Goal: Task Accomplishment & Management: Use online tool/utility

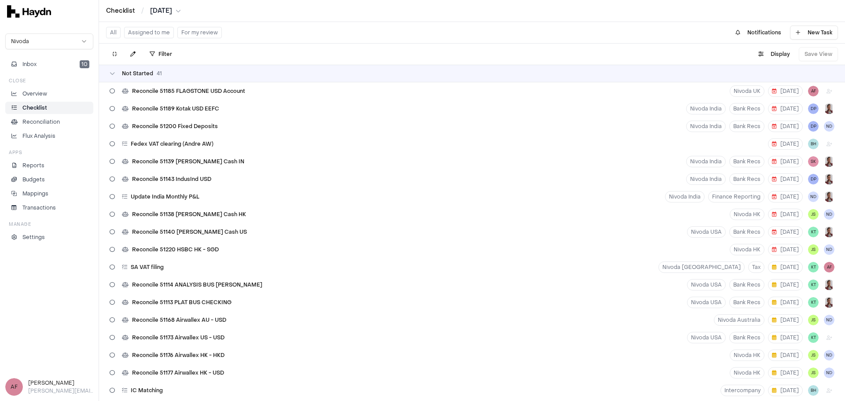
click at [165, 6] on div "Checklist / [DATE]" at bounding box center [472, 11] width 746 height 22
click at [166, 9] on html "Checklist / [DATE] Nivoda Inbox 10 Close Overview Checklist Reconciliation Flux…" at bounding box center [422, 200] width 845 height 401
click at [161, 99] on div "[DATE]" at bounding box center [167, 99] width 52 height 12
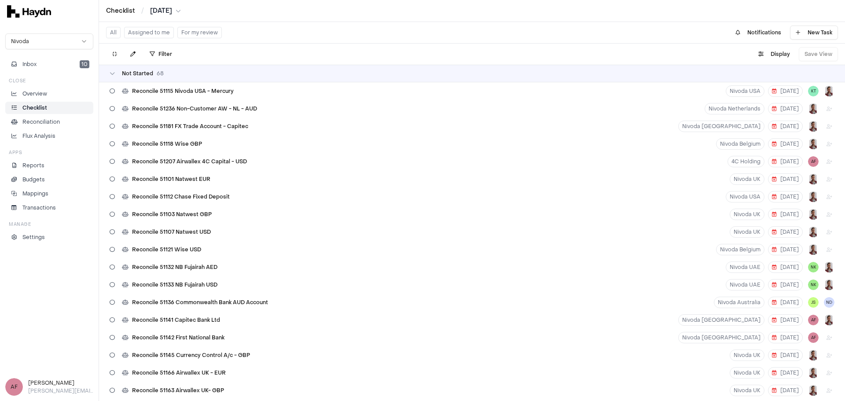
click at [152, 32] on button "Assigned to me" at bounding box center [149, 32] width 50 height 11
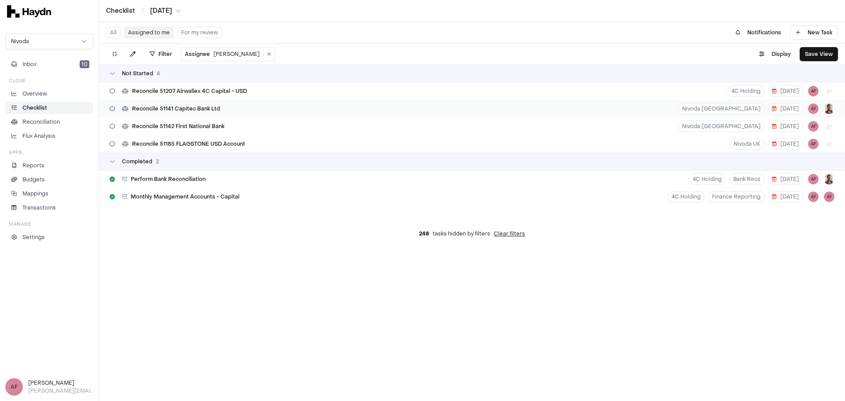
click at [225, 113] on div "Reconcile 51141 Capitec Bank Ltd [GEOGRAPHIC_DATA] [DATE] AF" at bounding box center [472, 109] width 746 height 18
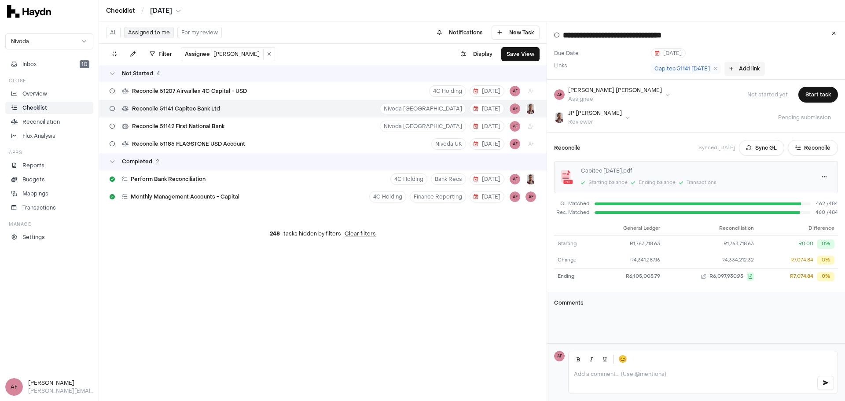
click at [744, 70] on button "Add link" at bounding box center [744, 69] width 40 height 14
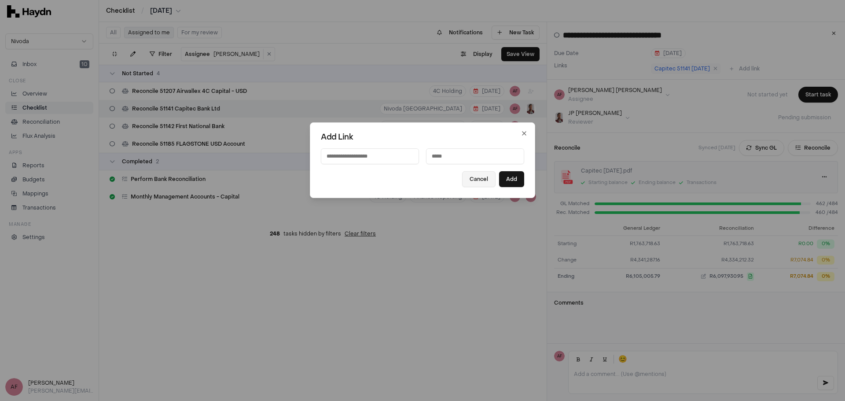
click at [482, 183] on button "Cancel" at bounding box center [478, 179] width 33 height 16
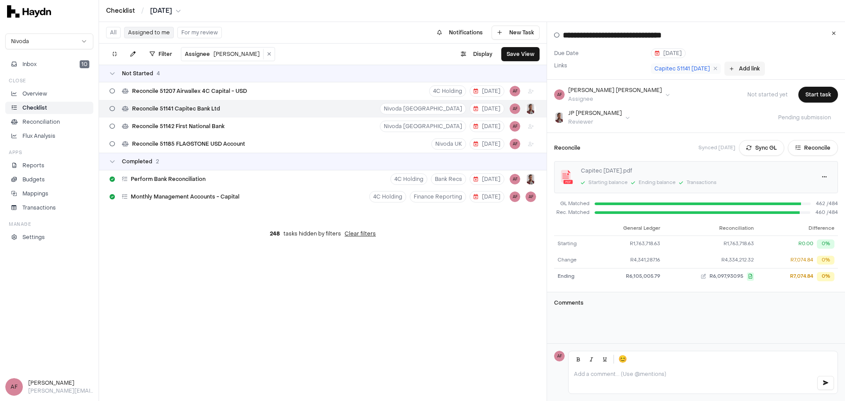
click at [738, 70] on button "Add link" at bounding box center [744, 69] width 40 height 14
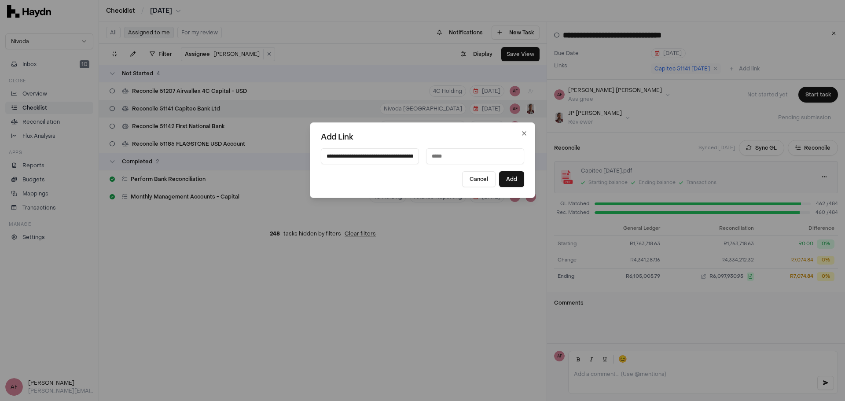
scroll to position [0, 159]
type input "**********"
click at [437, 157] on input at bounding box center [475, 156] width 98 height 16
type input "**********"
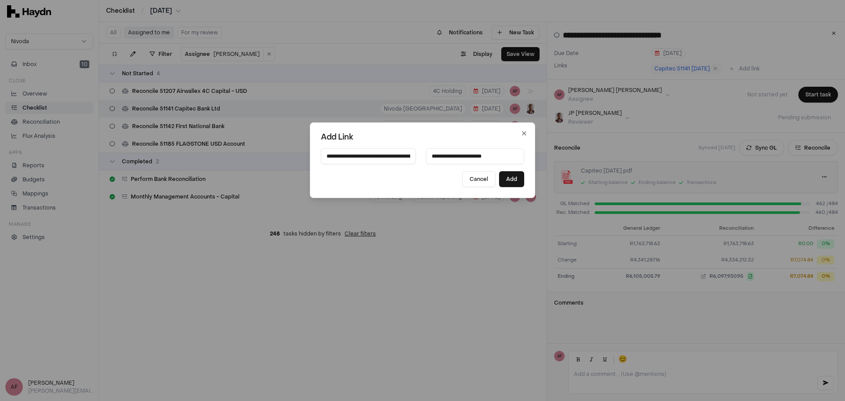
click at [462, 171] on button "Cancel" at bounding box center [478, 179] width 33 height 16
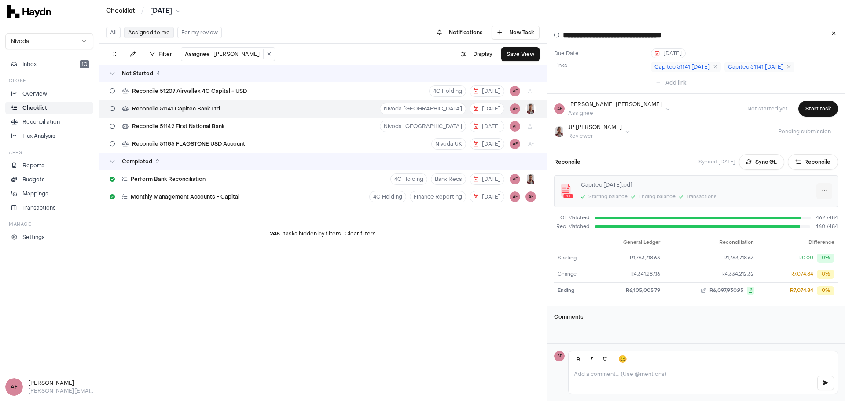
click at [817, 189] on html "**********" at bounding box center [422, 200] width 845 height 401
click at [799, 234] on div "Delete" at bounding box center [797, 234] width 52 height 12
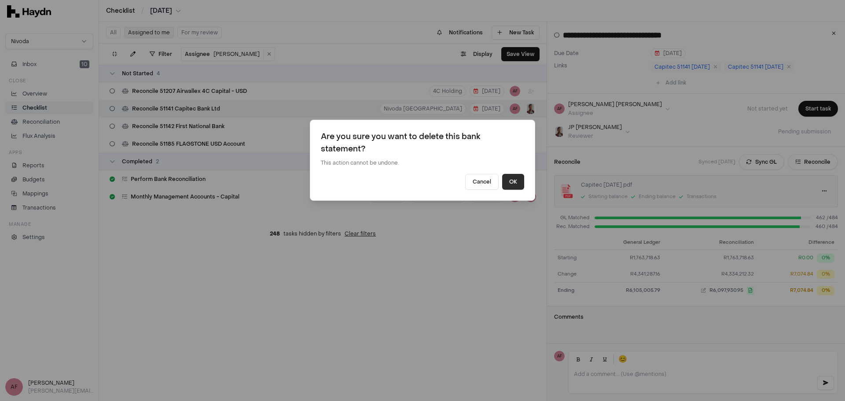
click at [518, 184] on button "OK" at bounding box center [513, 182] width 22 height 16
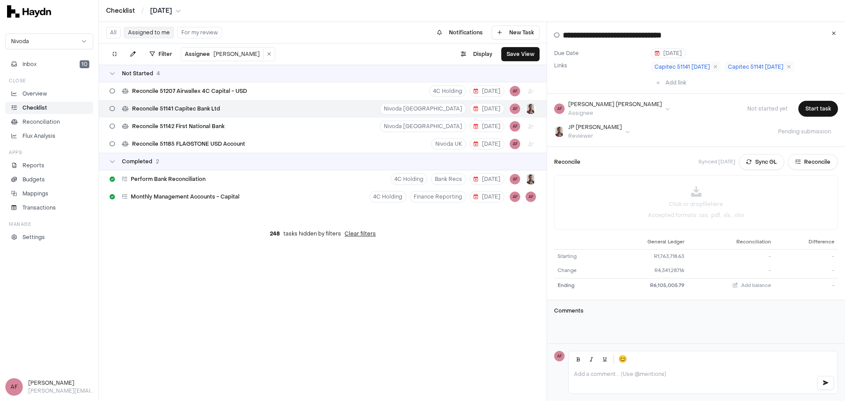
click at [641, 162] on div "Reconcile Synced [DATE] Sync GL Reconcile" at bounding box center [696, 162] width 284 height 16
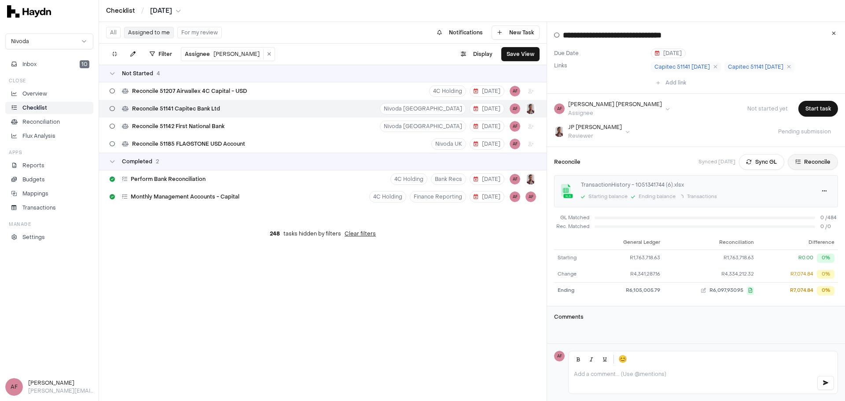
click at [796, 168] on button "Reconcile" at bounding box center [813, 162] width 50 height 16
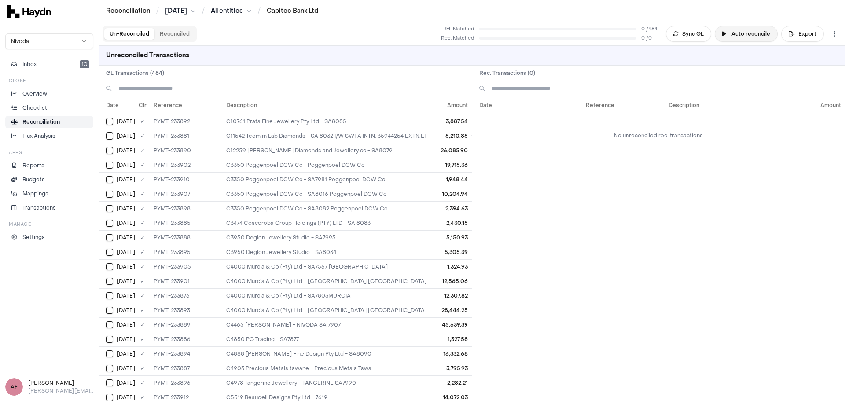
click at [738, 34] on button "Auto reconcile" at bounding box center [746, 34] width 63 height 16
click at [698, 35] on button "Sync GL" at bounding box center [688, 34] width 45 height 16
click at [27, 125] on p "Reconciliation" at bounding box center [40, 122] width 37 height 8
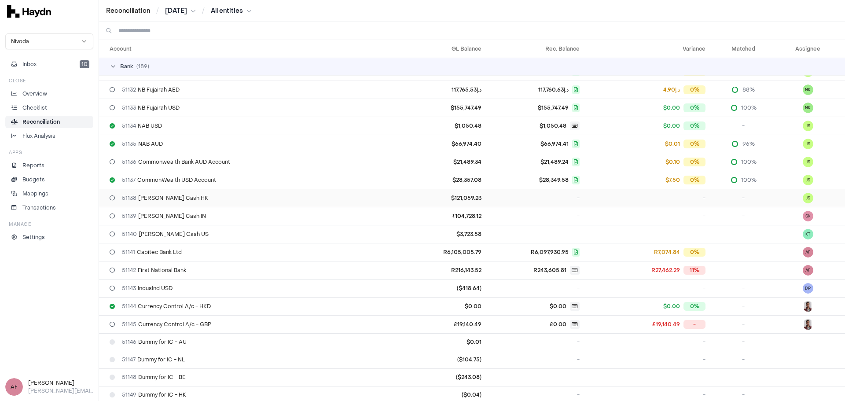
scroll to position [572, 0]
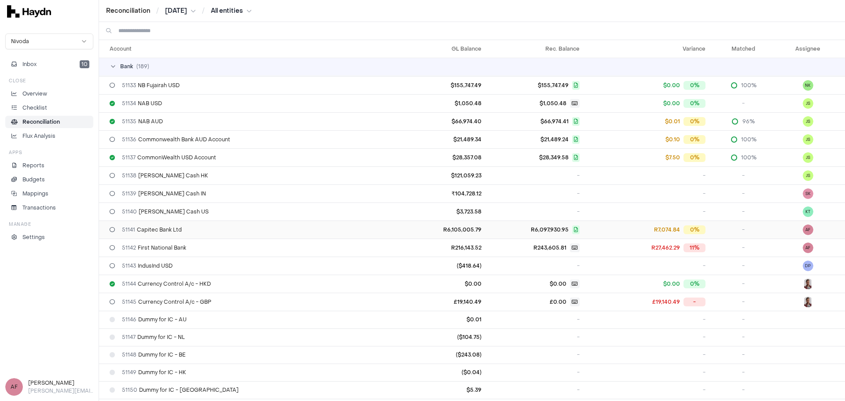
click at [233, 230] on div "51141 Capitec Bank Ltd" at bounding box center [253, 229] width 287 height 7
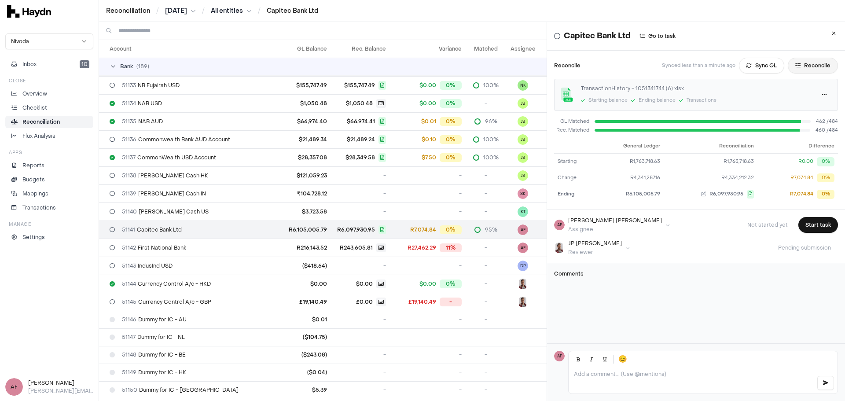
click at [795, 66] on button "Reconcile" at bounding box center [813, 66] width 50 height 16
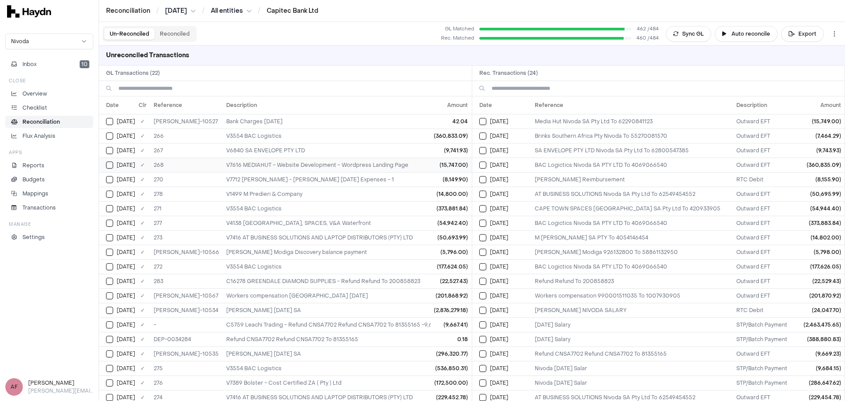
click at [111, 165] on button "Select GL transaction 8254883" at bounding box center [109, 165] width 7 height 7
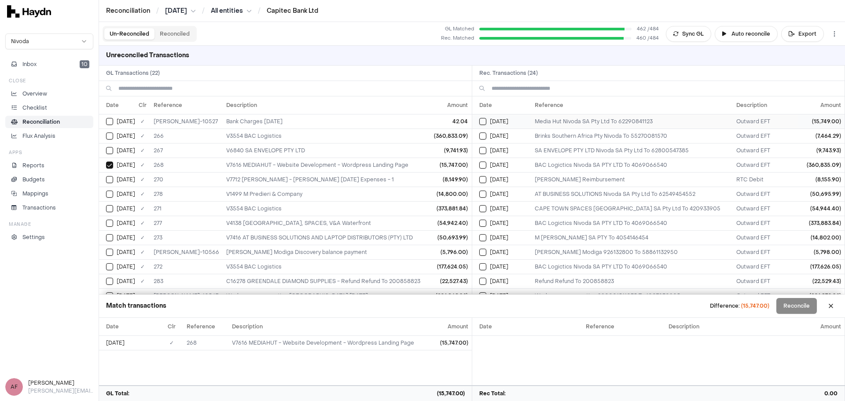
click at [481, 121] on button "Select reconciliation transaction 42304" at bounding box center [482, 121] width 7 height 7
click at [486, 150] on div "[DATE]" at bounding box center [505, 150] width 52 height 7
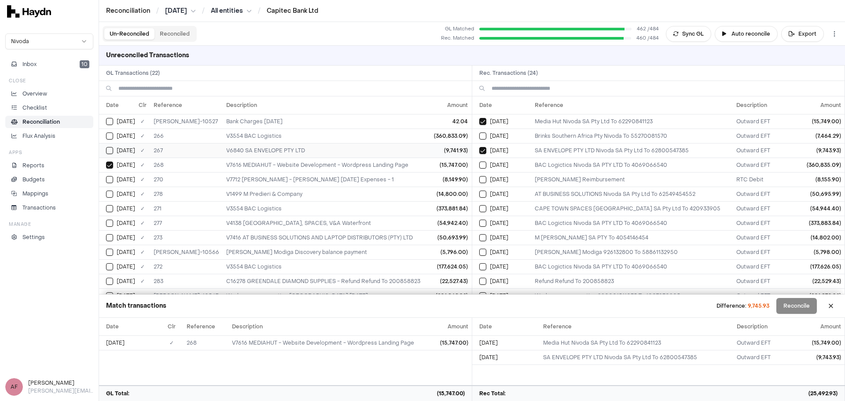
click at [114, 151] on div "[DATE]" at bounding box center [120, 150] width 29 height 7
click at [110, 136] on button "Select GL transaction 8254881" at bounding box center [109, 135] width 7 height 7
click at [482, 164] on button "Select reconciliation transaction 42306" at bounding box center [482, 165] width 7 height 7
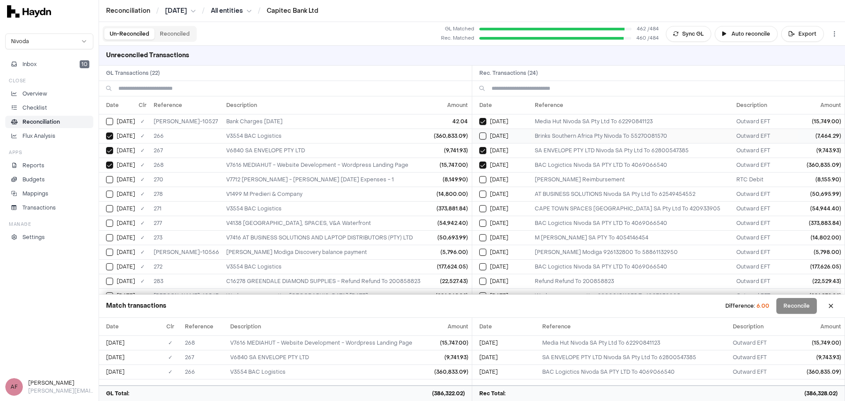
click at [486, 137] on div "[DATE]" at bounding box center [505, 135] width 52 height 7
click at [485, 180] on button "Select reconciliation transaction 42390" at bounding box center [482, 179] width 7 height 7
click at [486, 196] on button "Select reconciliation transaction 42402" at bounding box center [482, 194] width 7 height 7
click at [482, 212] on td "[DATE]" at bounding box center [501, 208] width 59 height 15
click at [485, 224] on button "Select reconciliation transaction 42404" at bounding box center [482, 223] width 7 height 7
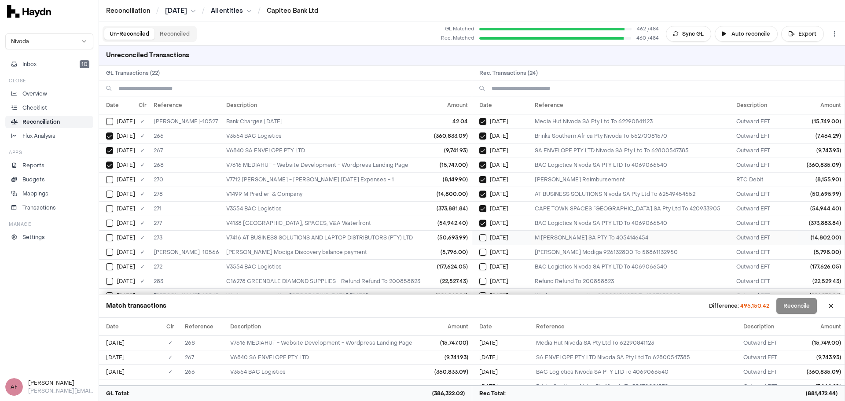
click at [485, 239] on button "Select reconciliation transaction 42405" at bounding box center [482, 237] width 7 height 7
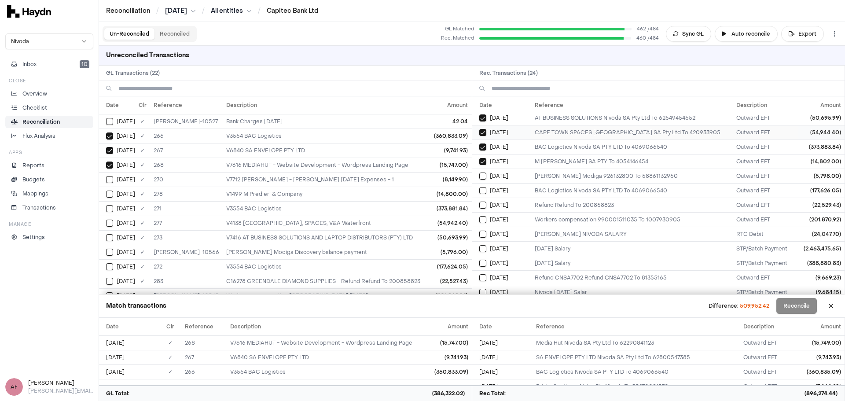
scroll to position [88, 0]
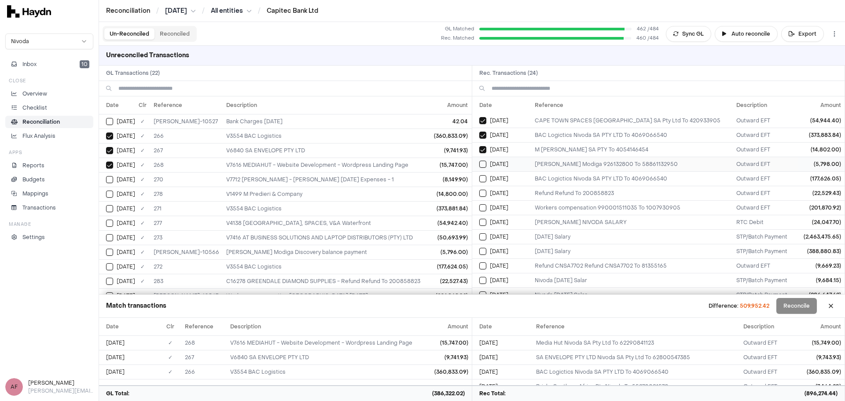
click at [484, 168] on td "[DATE]" at bounding box center [501, 164] width 59 height 15
click at [484, 178] on button "Select reconciliation transaction 42514" at bounding box center [482, 178] width 7 height 7
click at [484, 191] on button "Select reconciliation transaction 42531" at bounding box center [482, 193] width 7 height 7
click at [484, 208] on button "Select reconciliation transaction 42530" at bounding box center [482, 207] width 7 height 7
click at [484, 218] on td "[DATE]" at bounding box center [501, 222] width 59 height 15
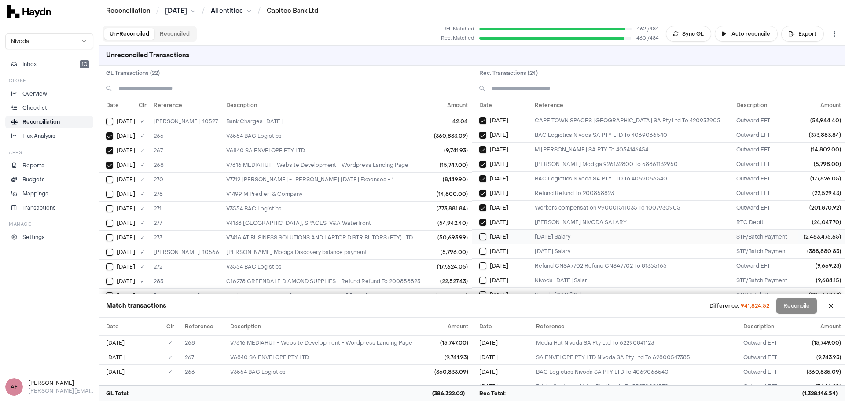
click at [483, 232] on td "[DATE]" at bounding box center [501, 236] width 59 height 15
click at [485, 248] on button "Select reconciliation transaction 42582" at bounding box center [482, 251] width 7 height 7
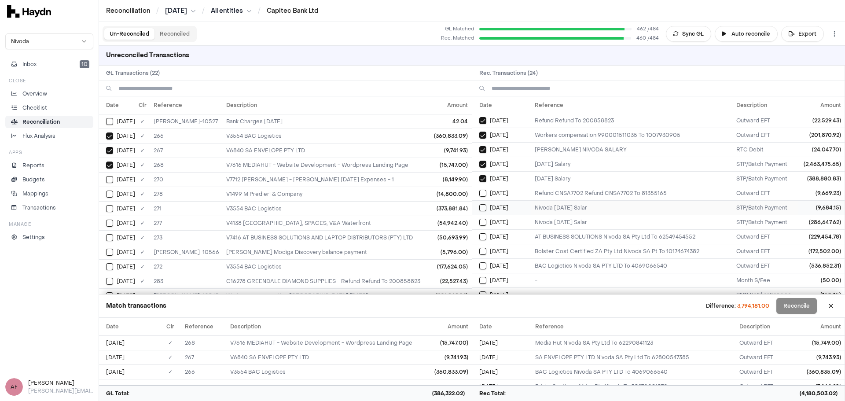
scroll to position [169, 0]
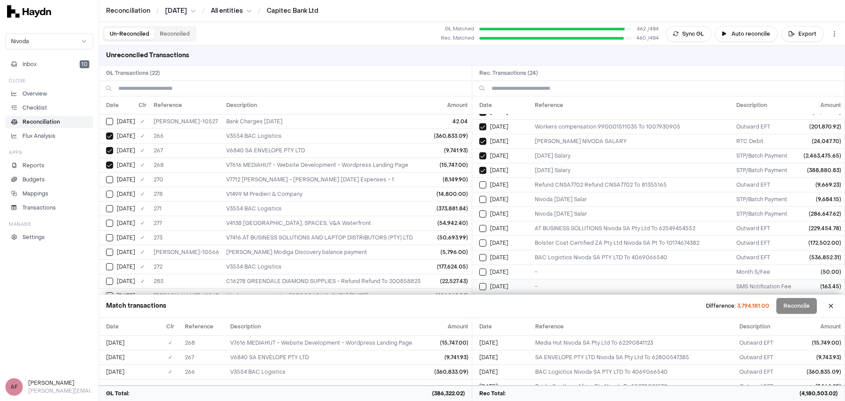
click at [487, 286] on div "[DATE]" at bounding box center [505, 286] width 52 height 7
click at [485, 272] on button "Select reconciliation transaction 42689" at bounding box center [482, 271] width 7 height 7
click at [481, 254] on button "Select reconciliation transaction 42628" at bounding box center [482, 257] width 7 height 7
click at [481, 245] on button "Select reconciliation transaction 42627" at bounding box center [482, 242] width 7 height 7
click at [481, 231] on button "Select reconciliation transaction 42626" at bounding box center [482, 228] width 7 height 7
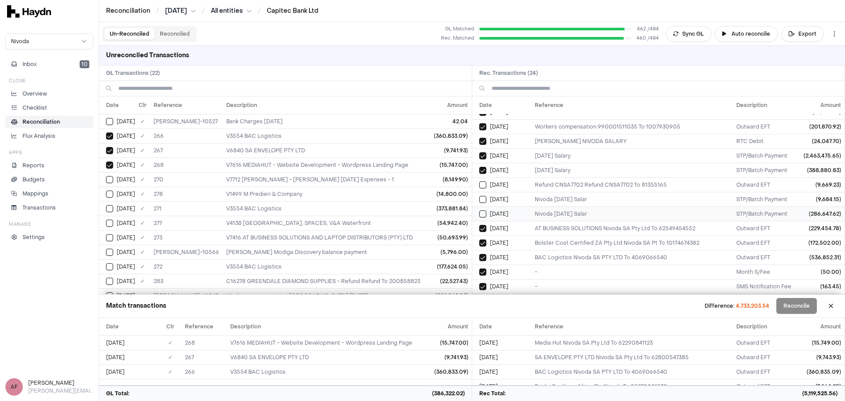
click at [479, 216] on button "Select reconciliation transaction 42592" at bounding box center [482, 213] width 7 height 7
click at [480, 201] on button "Select reconciliation transaction 42593" at bounding box center [482, 199] width 7 height 7
click at [484, 185] on button "Select reconciliation transaction 42602" at bounding box center [482, 184] width 7 height 7
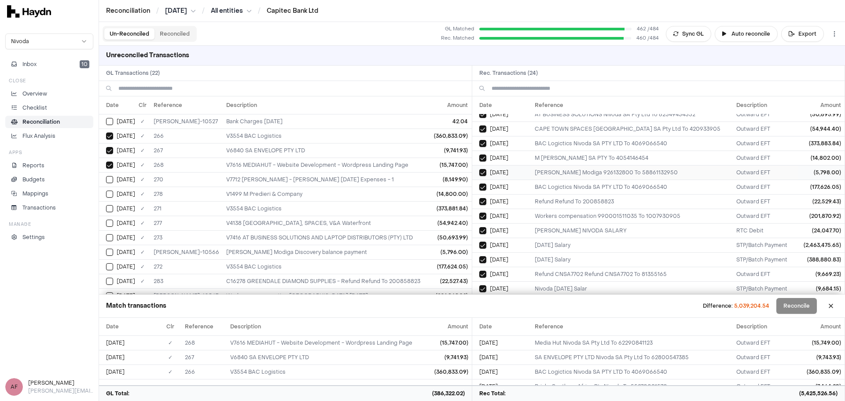
scroll to position [0, 0]
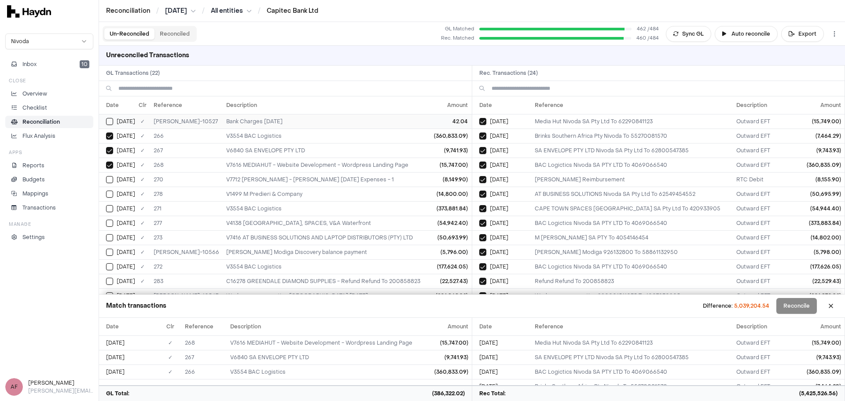
click at [107, 117] on td "[DATE]" at bounding box center [117, 121] width 36 height 15
click at [110, 178] on button "Select GL transaction 8254885" at bounding box center [109, 179] width 7 height 7
click at [110, 198] on td "[DATE]" at bounding box center [117, 194] width 36 height 15
click at [111, 209] on button "Select GL transaction 8254886" at bounding box center [109, 208] width 7 height 7
click at [111, 224] on button "Select GL transaction 8254892" at bounding box center [109, 223] width 7 height 7
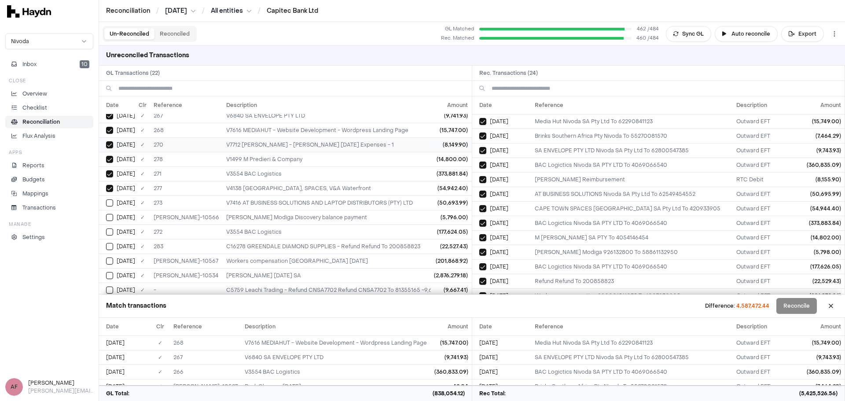
scroll to position [88, 0]
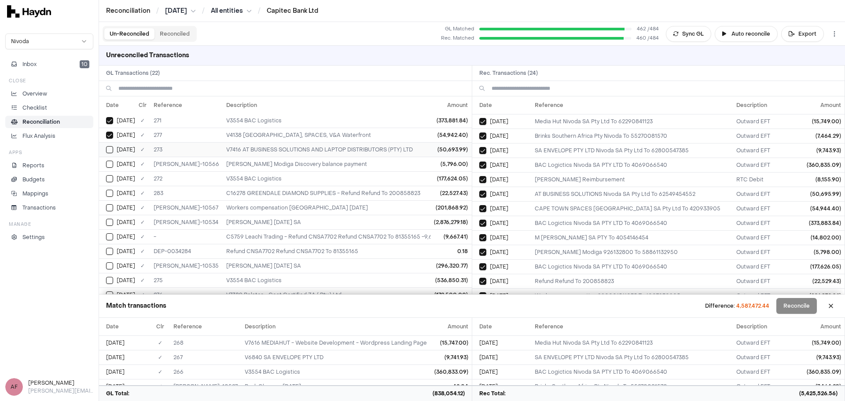
click at [107, 149] on button "Select GL transaction 8254888" at bounding box center [109, 149] width 7 height 7
click at [109, 165] on button "Select GL transaction 8254913" at bounding box center [109, 164] width 7 height 7
click at [112, 182] on td "[DATE]" at bounding box center [117, 178] width 36 height 15
click at [111, 195] on button "Select GL transaction 8254895" at bounding box center [109, 193] width 7 height 7
click at [112, 205] on button "Select GL transaction 8254914" at bounding box center [109, 207] width 7 height 7
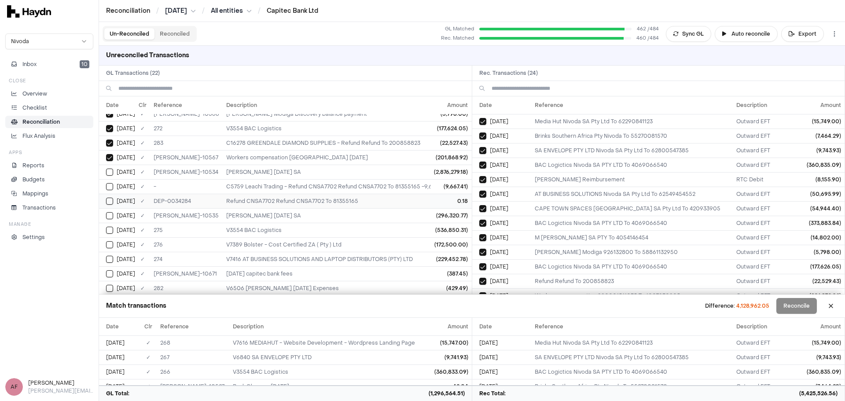
scroll to position [140, 0]
click at [112, 172] on button "Select GL transaction 8254911" at bounding box center [109, 170] width 7 height 7
click at [113, 184] on button "Select GL transaction 8254899" at bounding box center [109, 184] width 7 height 7
click at [109, 202] on button "Select GL transaction 8254900" at bounding box center [109, 199] width 7 height 7
click at [109, 218] on td "[DATE]" at bounding box center [117, 213] width 36 height 15
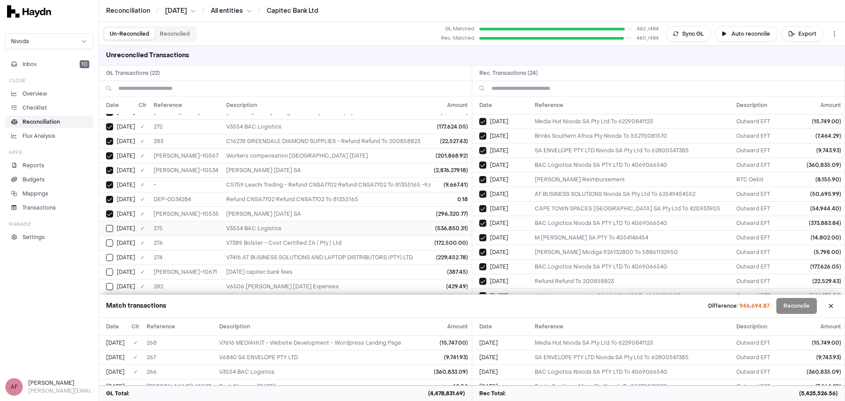
click at [110, 228] on button "Select GL transaction 8254890" at bounding box center [109, 228] width 7 height 7
click at [110, 242] on button "Select GL transaction 8254891" at bounding box center [109, 242] width 7 height 7
click at [109, 261] on td "[DATE]" at bounding box center [117, 257] width 36 height 15
click at [109, 275] on button "Select GL transaction 105426034" at bounding box center [109, 271] width 7 height 7
click at [110, 284] on button "Select GL transaction 8254894" at bounding box center [109, 286] width 7 height 7
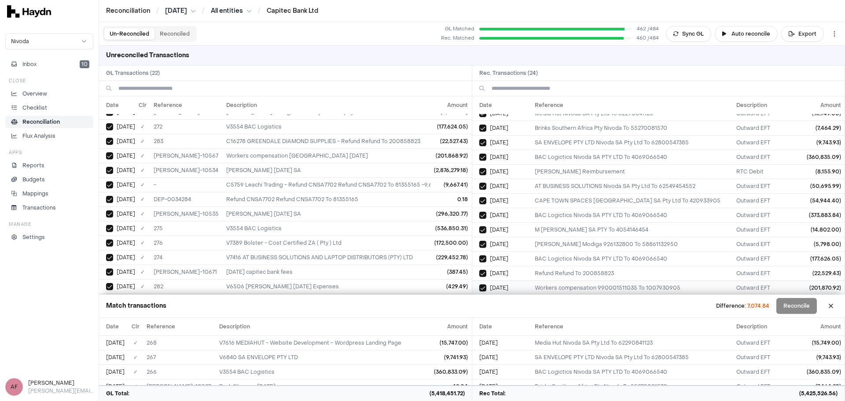
scroll to position [0, 0]
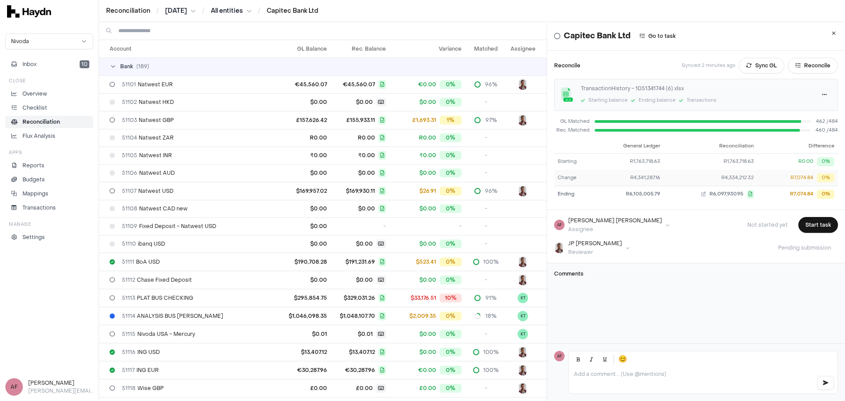
scroll to position [716, 0]
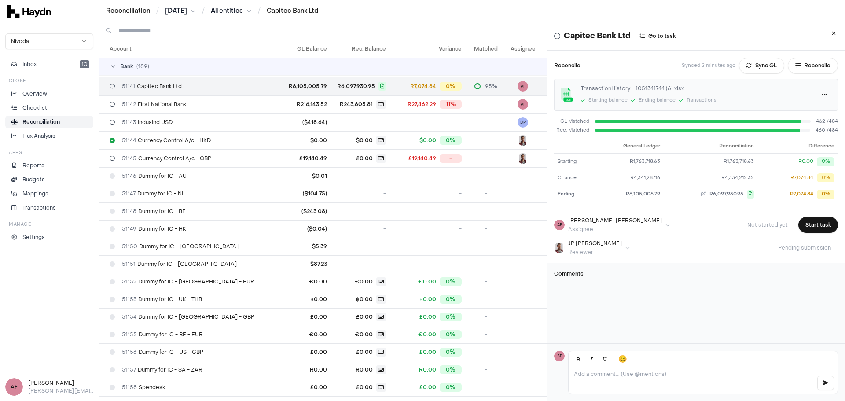
click at [810, 94] on html "Reconciliation / [DATE] / All entities / Capitec Bank Ltd Nivoda Inbox 10 Close…" at bounding box center [422, 200] width 845 height 401
click at [790, 135] on div "Delete" at bounding box center [791, 137] width 52 height 12
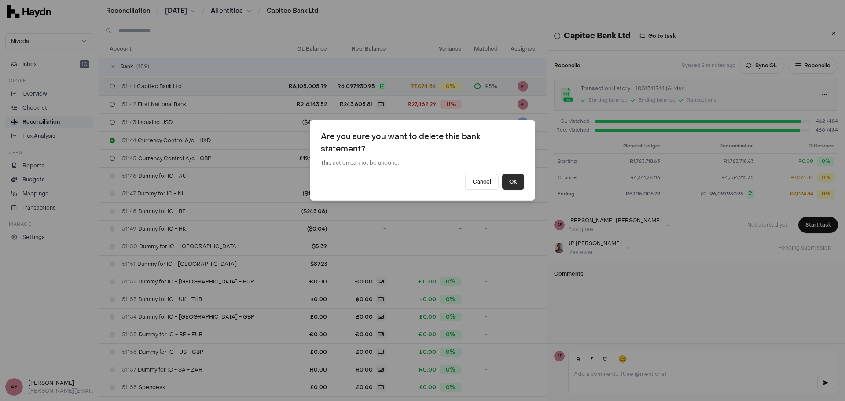
click at [510, 184] on button "OK" at bounding box center [513, 182] width 22 height 16
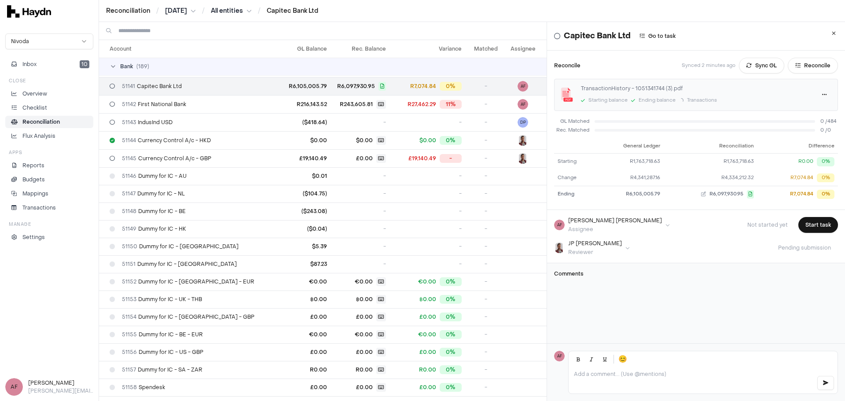
click at [738, 91] on div "TransactionHistory - 1051341744 (3).pdf" at bounding box center [695, 88] width 228 height 8
click at [790, 68] on button "Reconcile" at bounding box center [813, 66] width 50 height 16
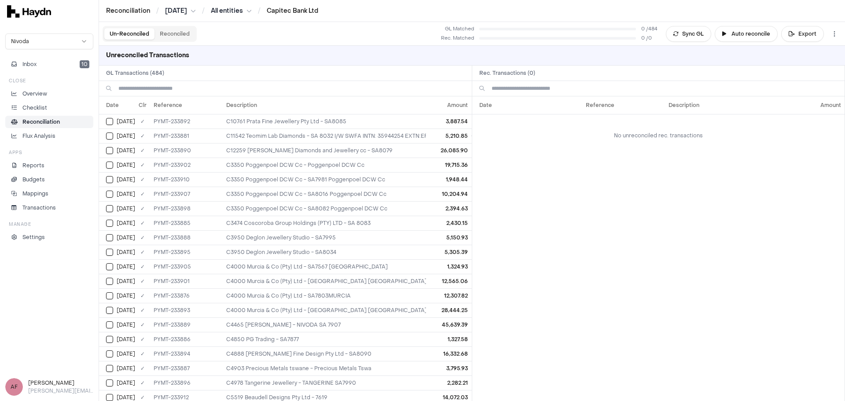
click at [177, 38] on button "Reconciled" at bounding box center [174, 33] width 40 height 11
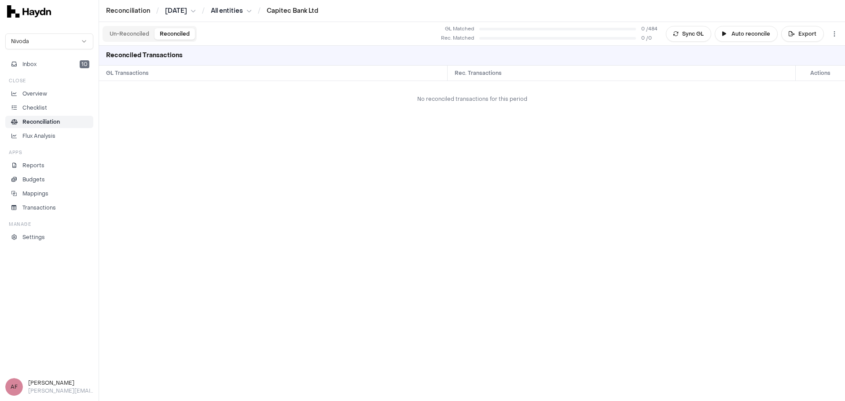
click at [138, 33] on button "Un-Reconciled" at bounding box center [129, 33] width 50 height 11
click at [65, 119] on li "Reconciliation" at bounding box center [49, 122] width 80 height 8
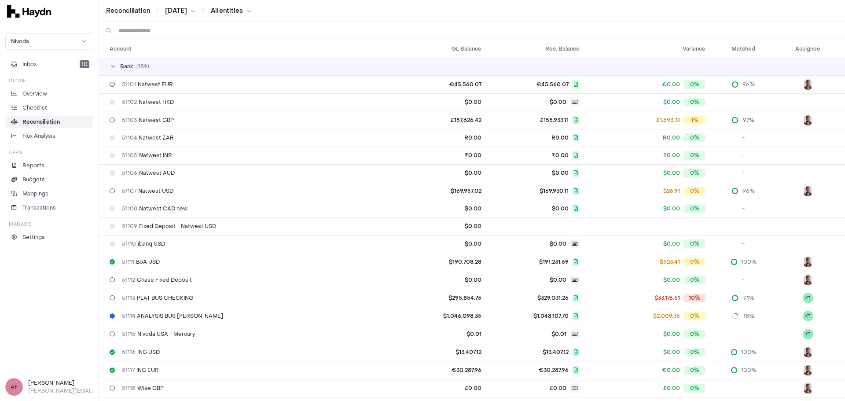
click at [235, 8] on html "Reconciliation / [DATE] / All entities Nivoda Inbox 10 Close Overview Checklist…" at bounding box center [422, 200] width 845 height 401
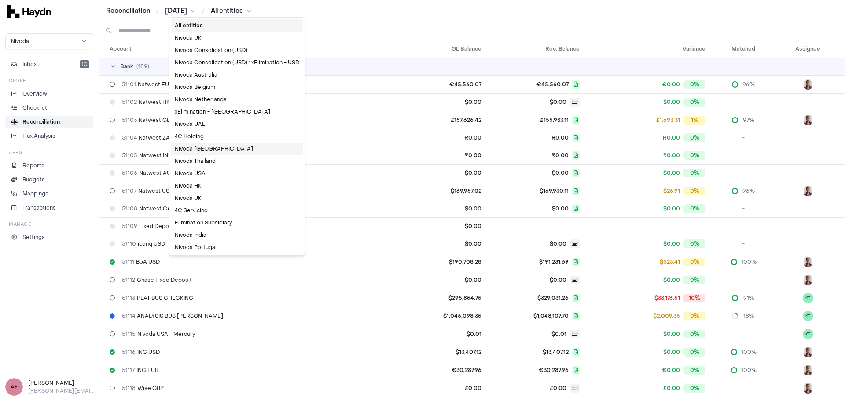
click at [219, 147] on div "Nivoda [GEOGRAPHIC_DATA]" at bounding box center [237, 149] width 132 height 12
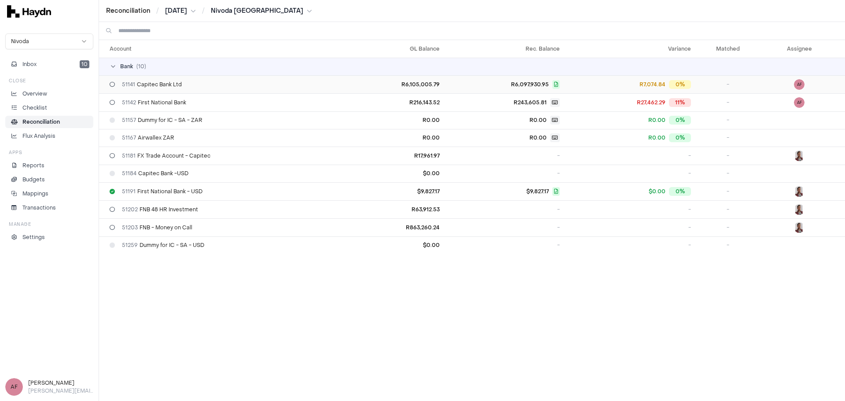
click at [207, 84] on div "51141 Capitec Bank Ltd" at bounding box center [226, 84] width 233 height 7
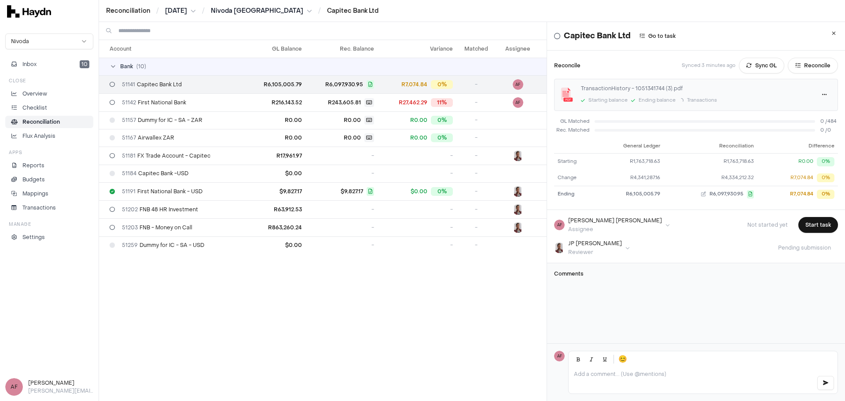
click at [705, 88] on div "TransactionHistory - 1051341744 (3).pdf" at bounding box center [695, 88] width 228 height 8
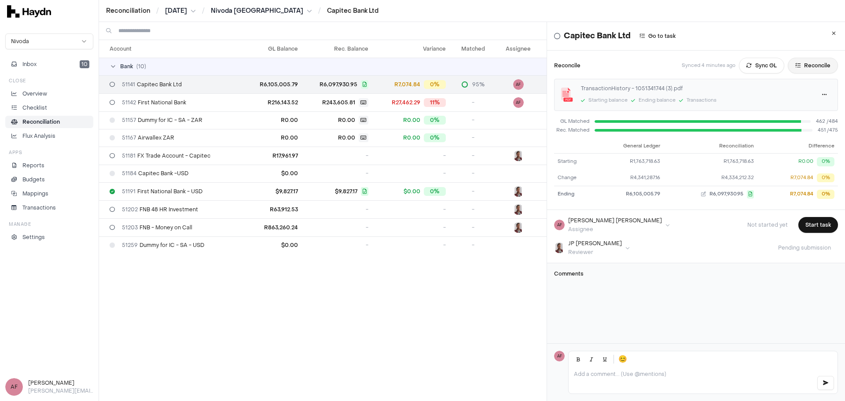
click at [788, 71] on button "Reconcile" at bounding box center [813, 66] width 50 height 16
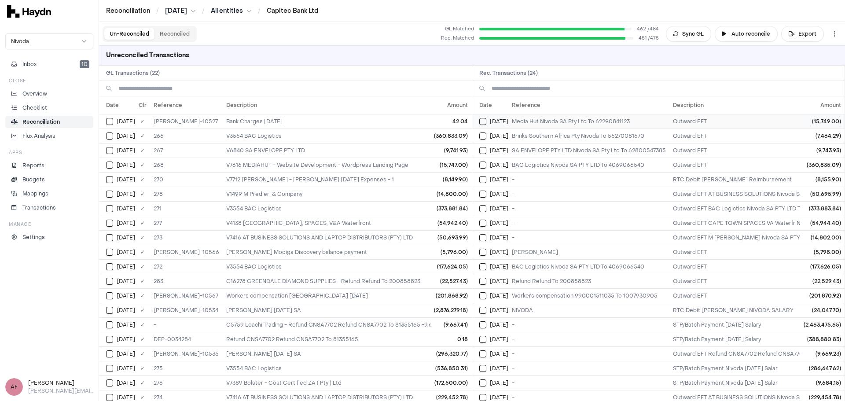
click at [482, 120] on button "Select reconciliation transaction 42779" at bounding box center [482, 121] width 7 height 7
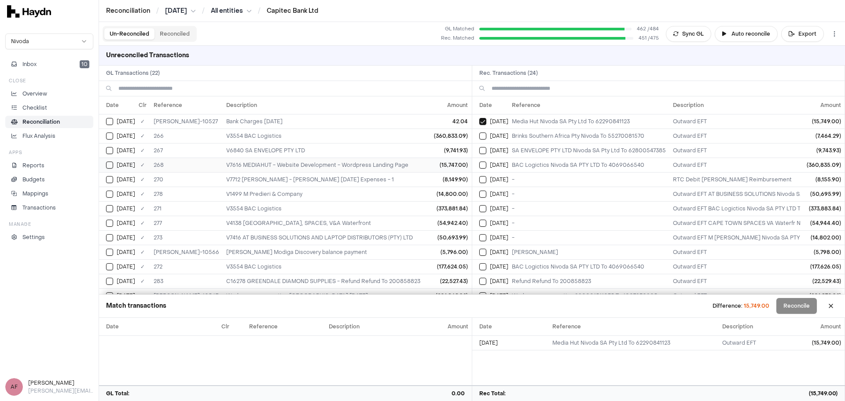
click at [108, 166] on button "Select GL transaction 8254883" at bounding box center [109, 165] width 7 height 7
click at [110, 151] on button "Select GL transaction 8254882" at bounding box center [109, 150] width 7 height 7
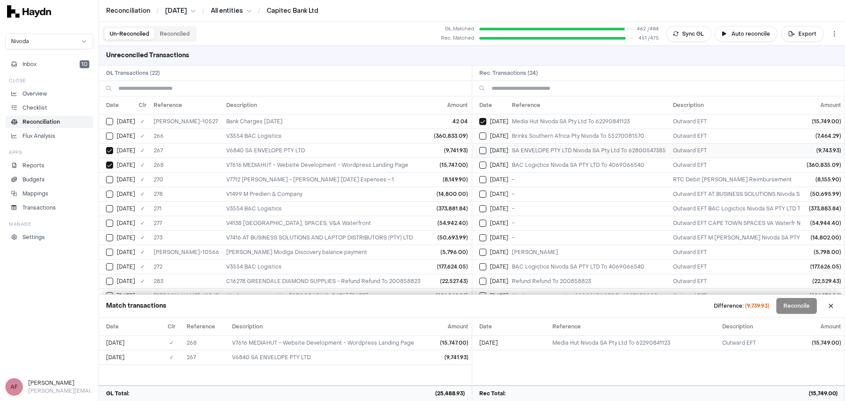
click at [482, 150] on button "Select reconciliation transaction 42780" at bounding box center [482, 150] width 7 height 7
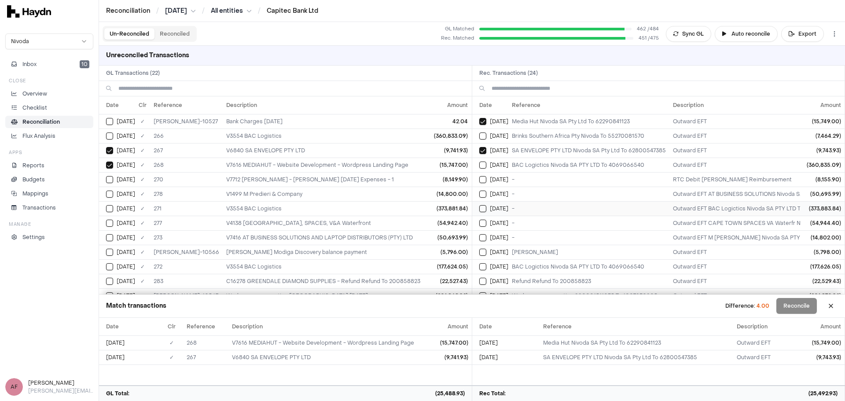
click at [484, 207] on button "Select reconciliation transaction 42879" at bounding box center [482, 208] width 7 height 7
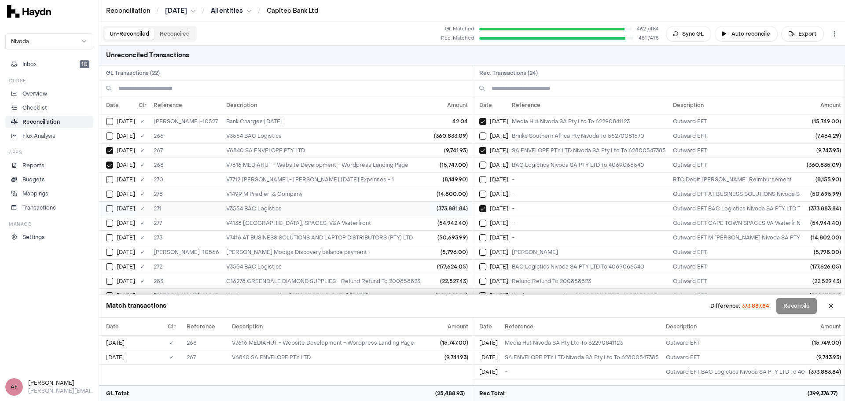
click at [114, 208] on div "[DATE]" at bounding box center [120, 208] width 29 height 7
click at [484, 239] on button "Select reconciliation transaction 42880" at bounding box center [482, 237] width 7 height 7
click at [447, 193] on td "(14,800.00)" at bounding box center [451, 194] width 41 height 15
click at [450, 224] on td "(54,942.40)" at bounding box center [451, 223] width 41 height 15
click at [771, 224] on td "Outward EFT CAPE TOWN SPACES VA Waterfr Nivoda SA Pty Ltd To 420933905" at bounding box center [777, 223] width 217 height 15
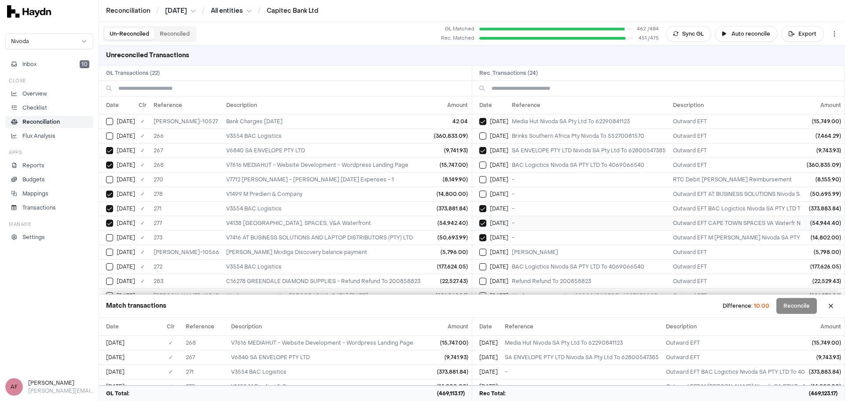
scroll to position [44, 0]
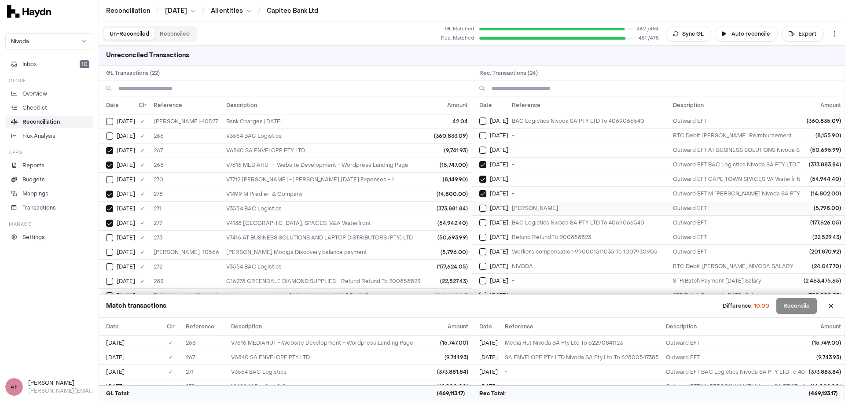
click at [730, 208] on td "Outward EFT" at bounding box center [777, 208] width 217 height 15
click at [414, 250] on td "[PERSON_NAME] Modiga Discovery balance payment" at bounding box center [336, 252] width 226 height 15
click at [414, 265] on td "V3554 BAC Logistics" at bounding box center [336, 266] width 226 height 15
click at [737, 220] on td "Outward EFT" at bounding box center [777, 222] width 217 height 15
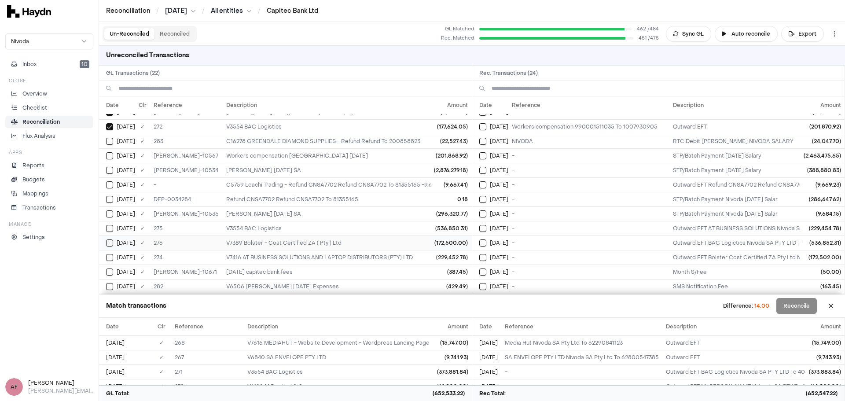
scroll to position [0, 0]
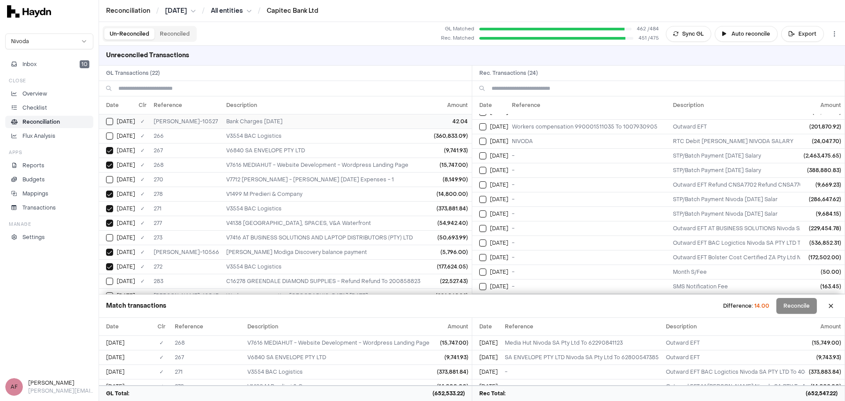
click at [431, 123] on td "42.04" at bounding box center [451, 121] width 41 height 15
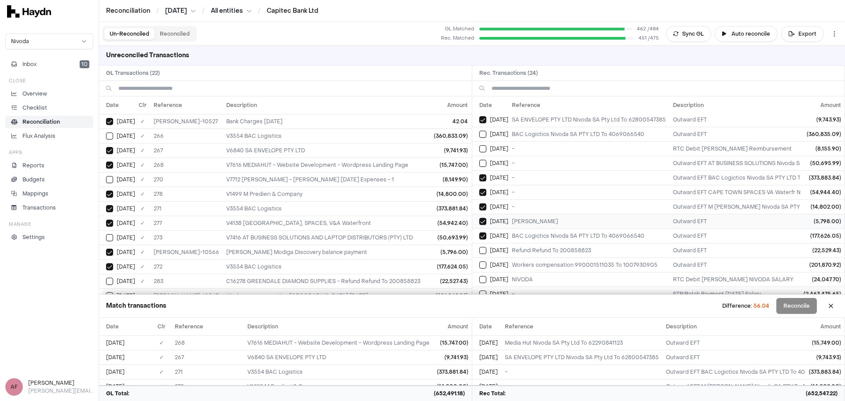
scroll to position [176, 0]
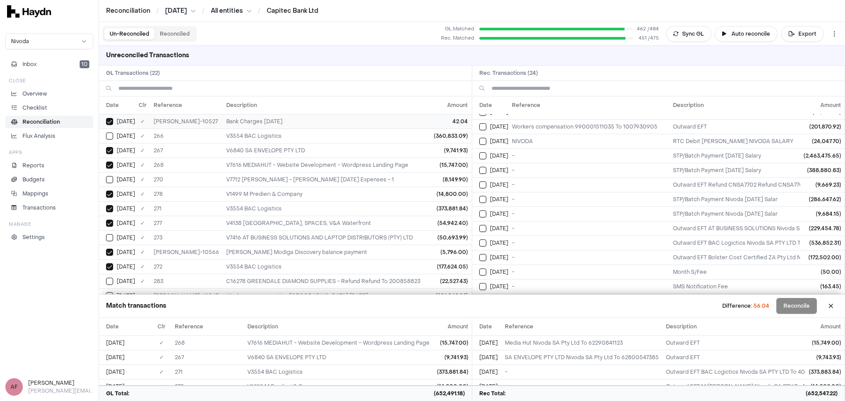
click at [129, 125] on td "[DATE]" at bounding box center [117, 121] width 36 height 15
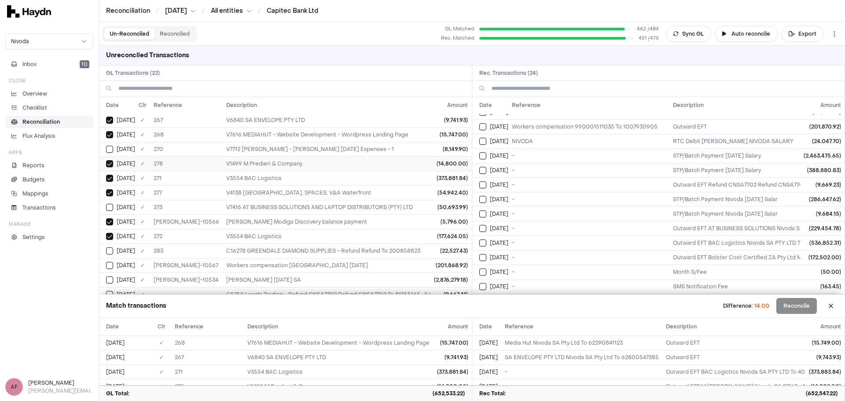
scroll to position [0, 0]
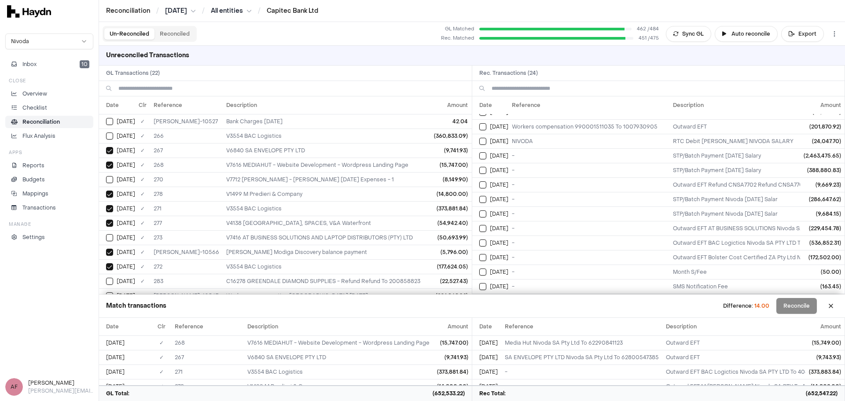
click at [416, 92] on input at bounding box center [291, 88] width 346 height 15
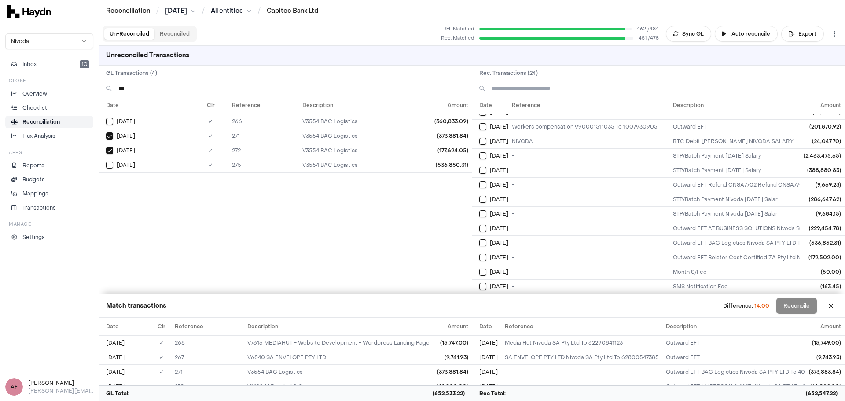
type input "***"
click at [543, 89] on input at bounding box center [665, 88] width 346 height 15
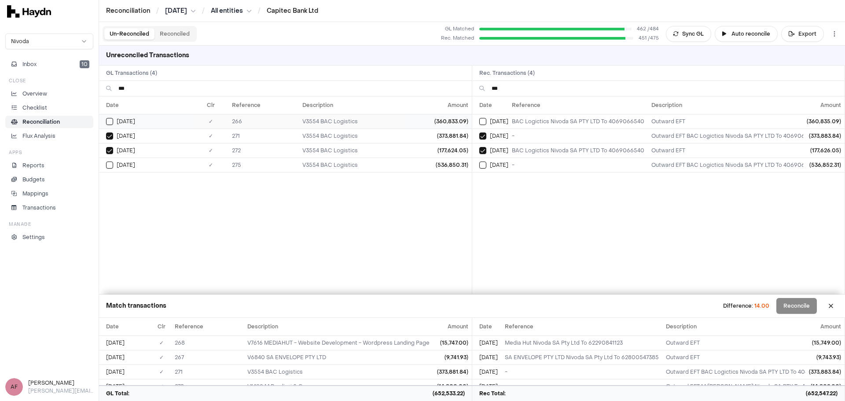
type input "***"
click at [392, 120] on td "V3554 BAC Logistics" at bounding box center [351, 121] width 104 height 15
click at [561, 119] on td "BAC Logictics Nivoda SA PTY LTD To 4069066540" at bounding box center [578, 121] width 140 height 15
click at [415, 165] on td "(536,850.31)" at bounding box center [437, 165] width 68 height 15
click at [548, 162] on td "-" at bounding box center [578, 165] width 140 height 15
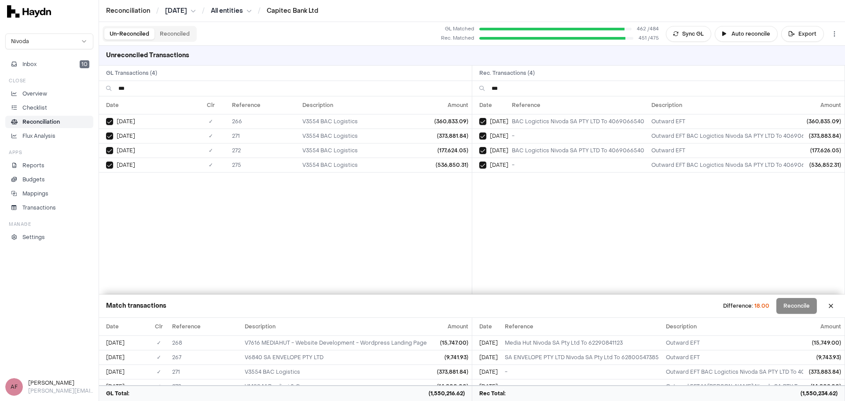
click at [396, 90] on input "***" at bounding box center [291, 88] width 346 height 15
click at [348, 87] on input "***" at bounding box center [291, 88] width 346 height 15
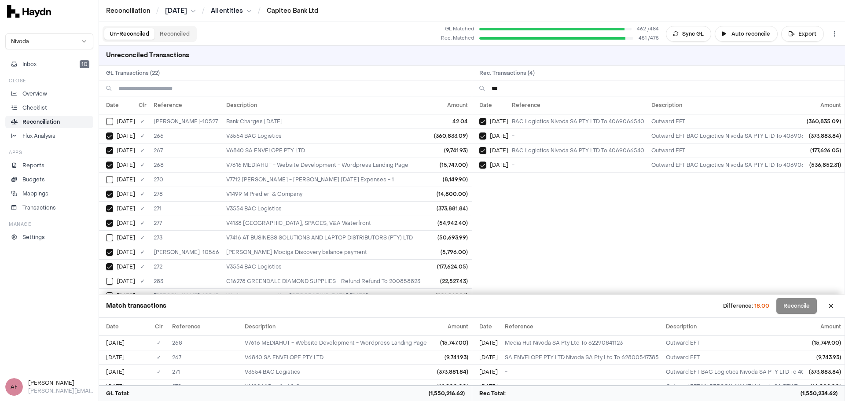
click at [515, 86] on input "***" at bounding box center [665, 88] width 346 height 15
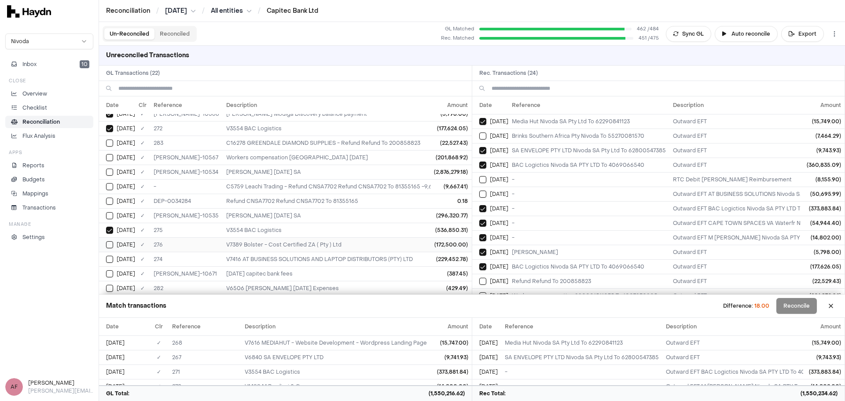
scroll to position [140, 0]
click at [394, 274] on td "[DATE] capitec bank fees" at bounding box center [336, 271] width 226 height 15
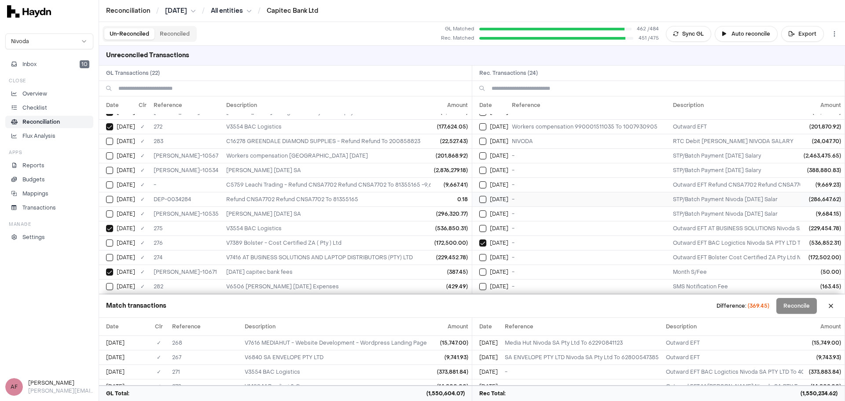
scroll to position [176, 0]
click at [607, 282] on td "-" at bounding box center [588, 286] width 161 height 15
click at [602, 270] on td "-" at bounding box center [588, 271] width 161 height 15
click at [594, 281] on td "-" at bounding box center [588, 286] width 161 height 15
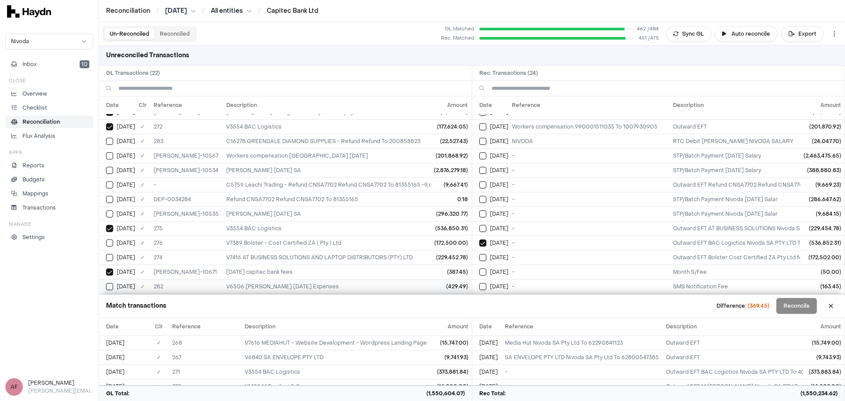
click at [431, 281] on td "(429.49)" at bounding box center [451, 286] width 41 height 15
click at [522, 279] on td "-" at bounding box center [588, 286] width 161 height 15
click at [522, 264] on td "-" at bounding box center [588, 271] width 161 height 15
click at [167, 32] on button "Reconciled" at bounding box center [174, 33] width 40 height 11
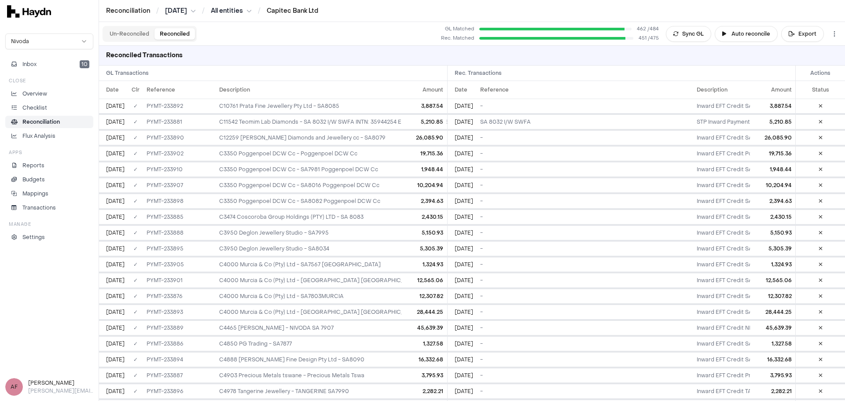
click at [149, 32] on button "Un-Reconciled" at bounding box center [129, 33] width 50 height 11
click at [39, 121] on p "Reconciliation" at bounding box center [40, 122] width 37 height 8
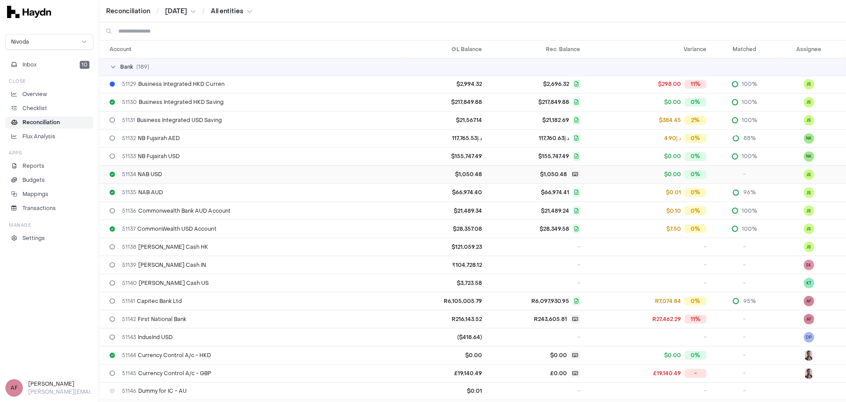
scroll to position [528, 0]
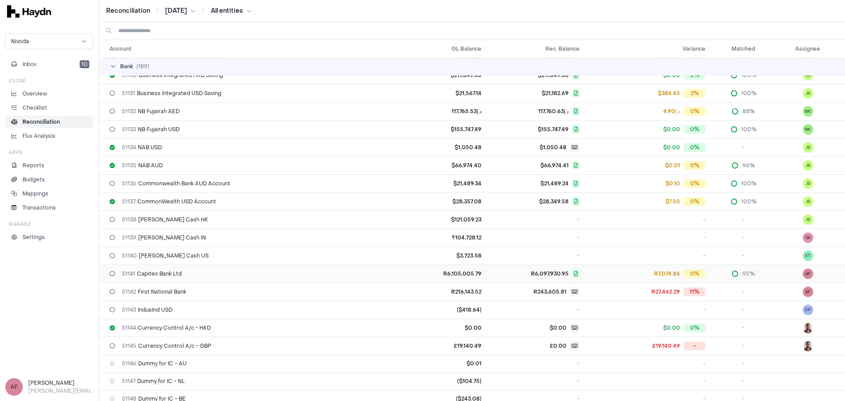
click at [269, 271] on div "51141 Capitec Bank Ltd" at bounding box center [253, 273] width 287 height 7
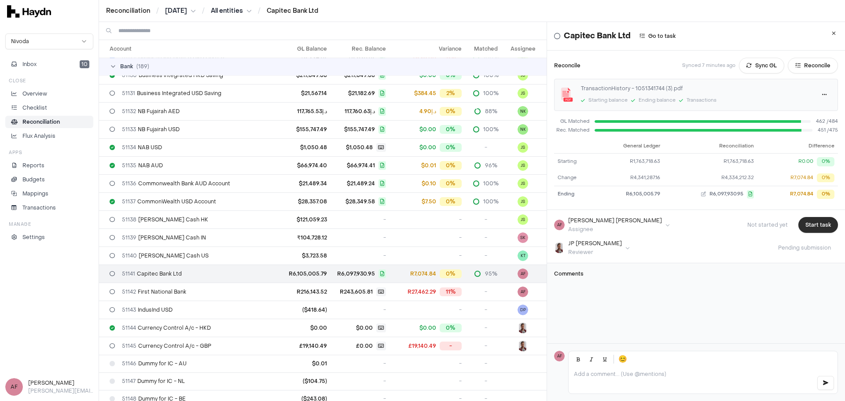
click at [798, 224] on button "Start task" at bounding box center [818, 225] width 40 height 16
click at [718, 90] on div "TransactionHistory - 1051341744 (3).pdf" at bounding box center [695, 88] width 228 height 8
